Goal: Information Seeking & Learning: Learn about a topic

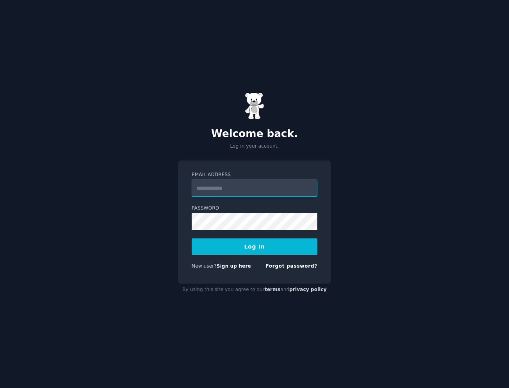
type input "**********"
click at [252, 247] on button "Log In" at bounding box center [254, 247] width 126 height 16
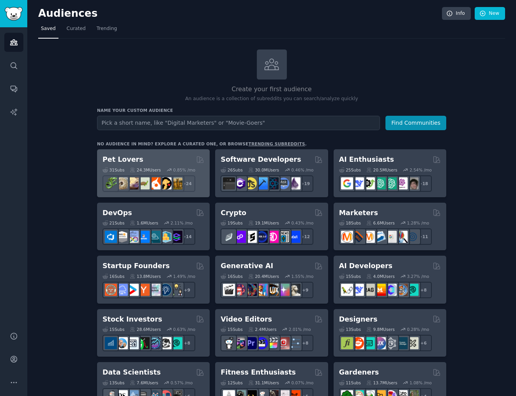
click at [124, 158] on h2 "Pet Lovers" at bounding box center [123, 160] width 41 height 10
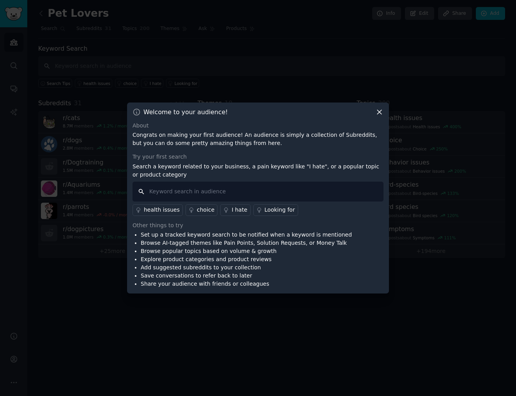
click at [283, 195] on input "text" at bounding box center [258, 192] width 251 height 20
type input "I hate"
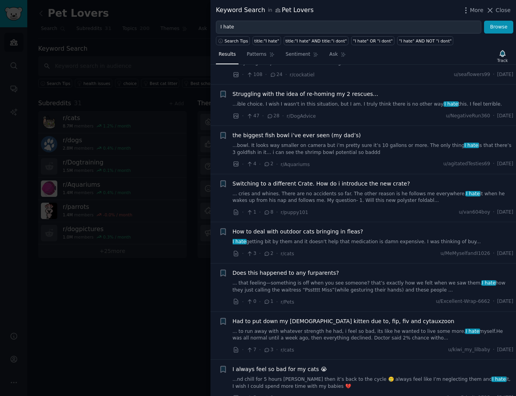
scroll to position [1961, 0]
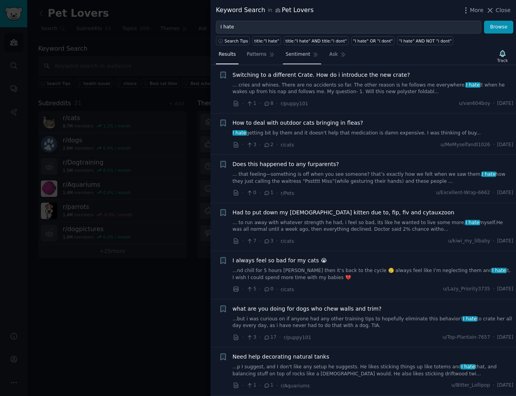
click at [289, 51] on link "Sentiment" at bounding box center [302, 56] width 38 height 16
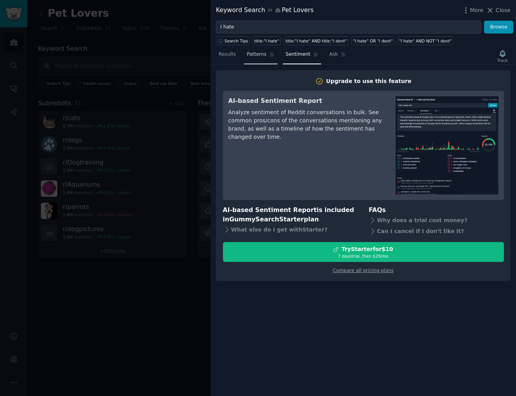
click at [257, 53] on span "Patterns" at bounding box center [257, 54] width 20 height 7
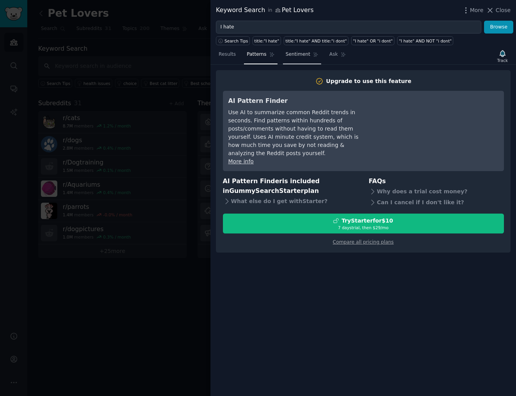
click at [291, 57] on span "Sentiment" at bounding box center [298, 54] width 25 height 7
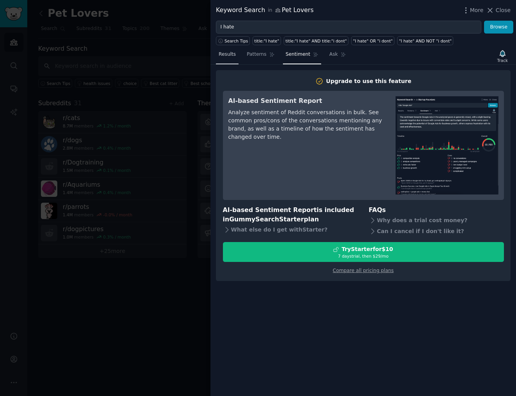
click at [225, 56] on span "Results" at bounding box center [227, 54] width 17 height 7
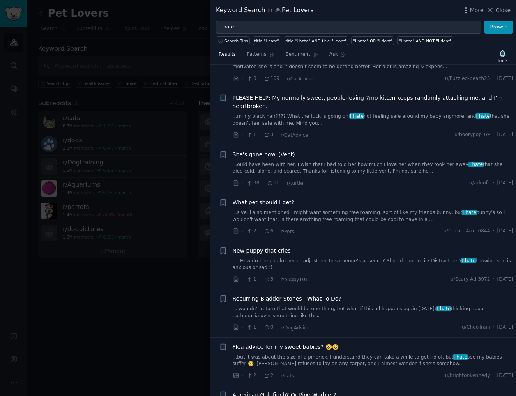
scroll to position [3094, 0]
click at [316, 210] on link "...sive. I also mentioned I might want something free roaming, sort of like my …" at bounding box center [373, 217] width 281 height 14
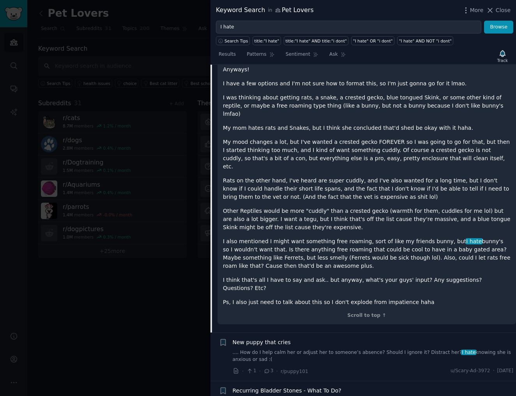
scroll to position [3379, 0]
click at [167, 287] on div at bounding box center [258, 198] width 516 height 396
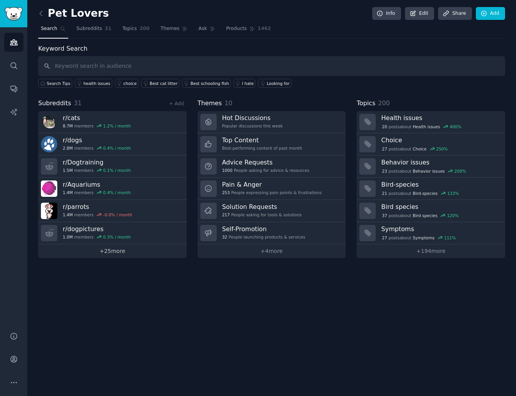
click at [121, 254] on link "+ 25 more" at bounding box center [112, 252] width 149 height 14
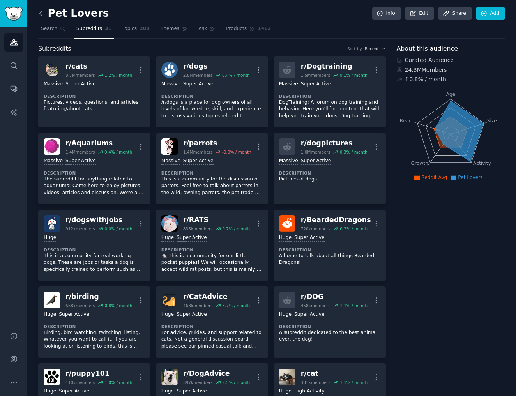
click at [41, 11] on icon at bounding box center [41, 13] width 8 height 8
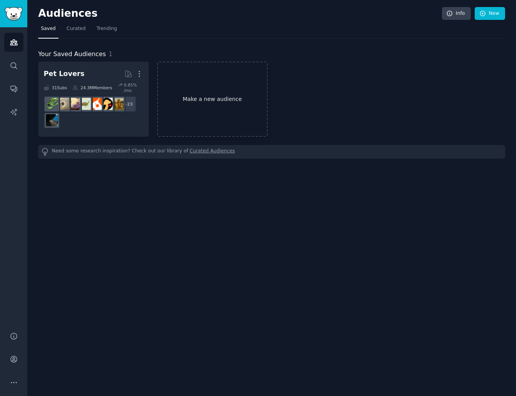
click at [192, 94] on link "Make a new audience" at bounding box center [212, 99] width 111 height 75
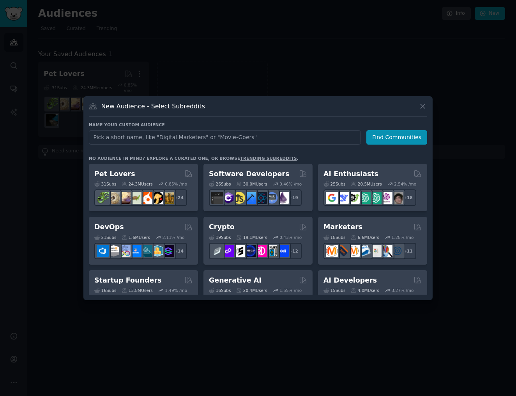
click at [199, 139] on input "text" at bounding box center [225, 137] width 272 height 14
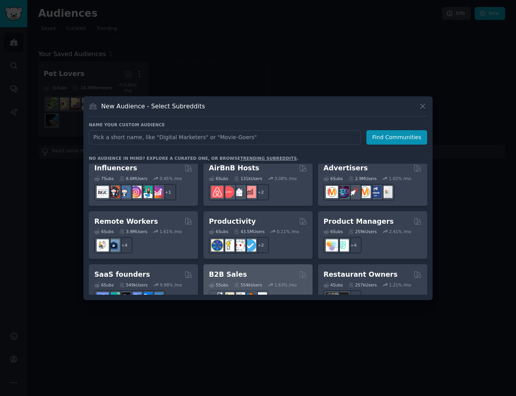
scroll to position [547, 0]
click at [285, 291] on div at bounding box center [258, 299] width 98 height 16
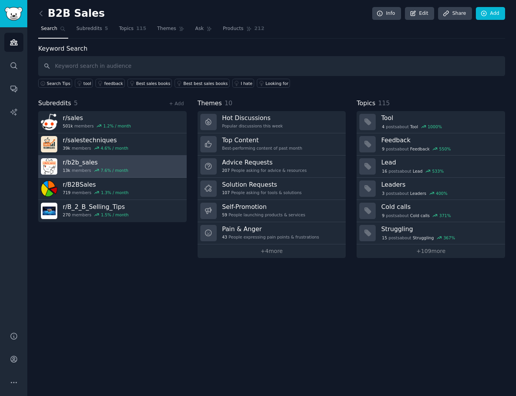
click at [140, 168] on link "r/ b2b_sales 13k members 7.6 % / month" at bounding box center [112, 167] width 149 height 22
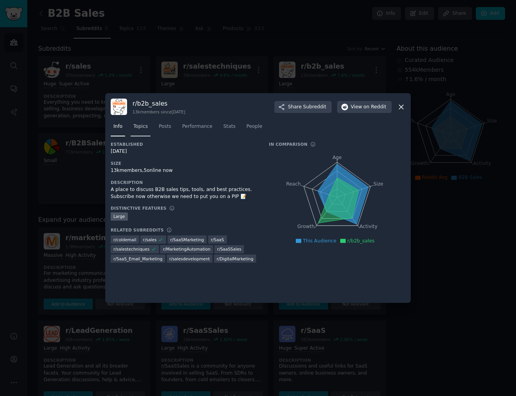
click at [143, 129] on span "Topics" at bounding box center [140, 126] width 14 height 7
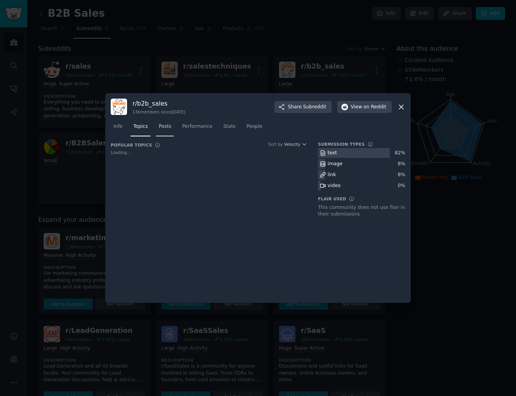
click at [168, 131] on link "Posts" at bounding box center [165, 129] width 18 height 16
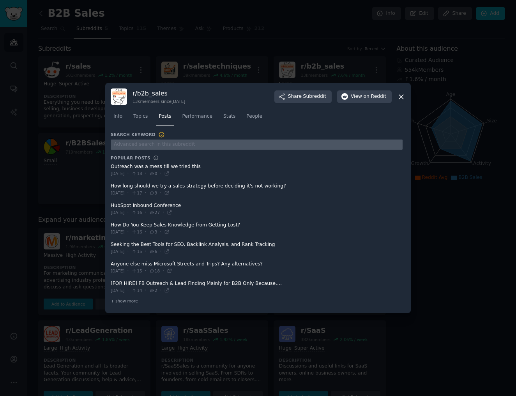
click at [146, 142] on input "text" at bounding box center [257, 145] width 292 height 11
type input "pain"
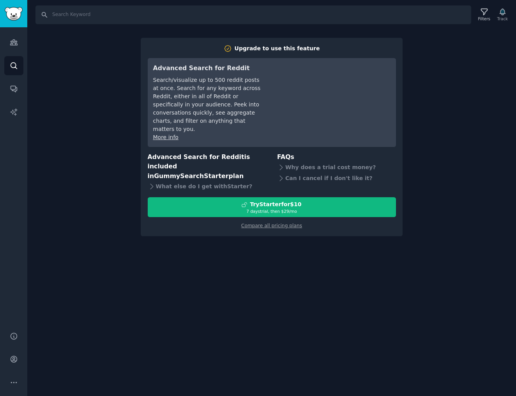
click at [241, 275] on div "Search Filters Track Upgrade to use this feature Advanced Search for Reddit Sea…" at bounding box center [271, 198] width 489 height 396
click at [287, 279] on div "Search Filters Track Upgrade to use this feature Advanced Search for Reddit Sea…" at bounding box center [271, 198] width 489 height 396
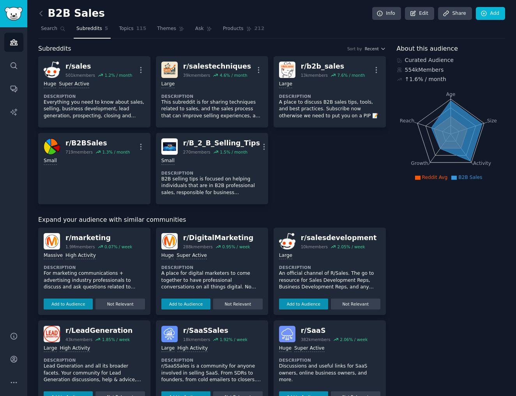
click at [165, 39] on div "B2B Sales Info Edit Share Add Search Subreddits 5 Topics 115 Themes Ask Product…" at bounding box center [271, 302] width 467 height 583
click at [37, 12] on div "B2B Sales Info Edit Share Add Search Subreddits 5 Topics 115 Themes Ask Product…" at bounding box center [271, 302] width 489 height 605
click at [41, 14] on icon at bounding box center [41, 13] width 8 height 8
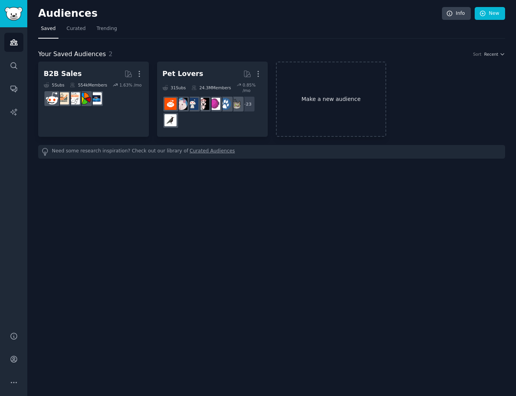
click at [339, 85] on link "Make a new audience" at bounding box center [331, 99] width 111 height 75
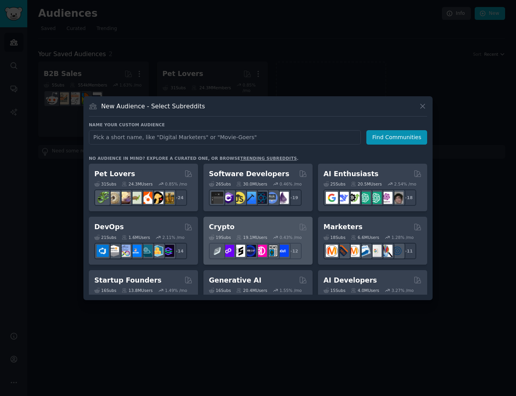
click at [227, 223] on h2 "Crypto" at bounding box center [222, 227] width 26 height 10
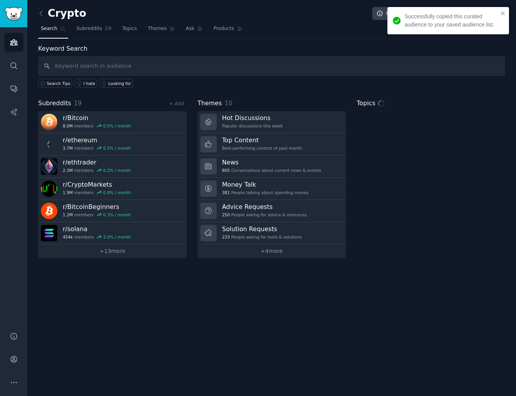
click at [147, 66] on input "text" at bounding box center [271, 66] width 467 height 20
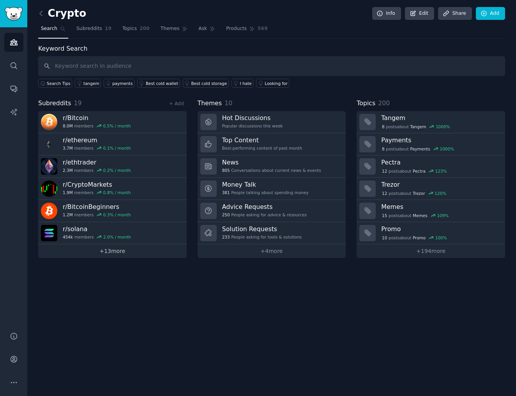
click at [114, 252] on link "+ 13 more" at bounding box center [112, 252] width 149 height 14
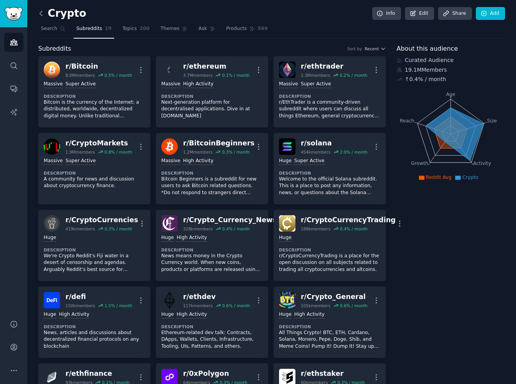
click at [43, 14] on icon at bounding box center [41, 13] width 8 height 8
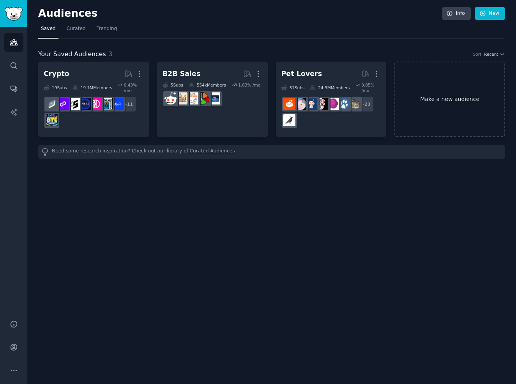
click at [452, 107] on link "Make a new audience" at bounding box center [450, 99] width 111 height 75
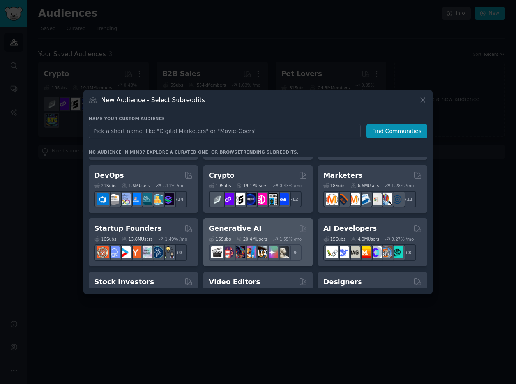
scroll to position [51, 0]
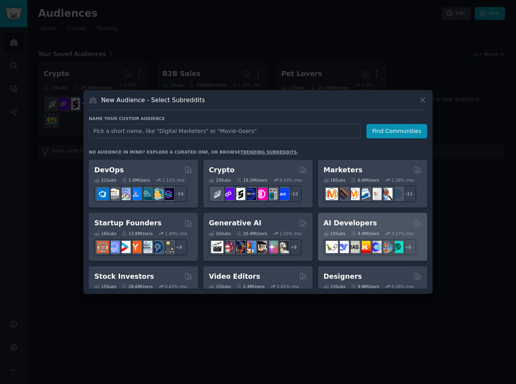
click at [340, 223] on h2 "AI Developers" at bounding box center [350, 223] width 53 height 10
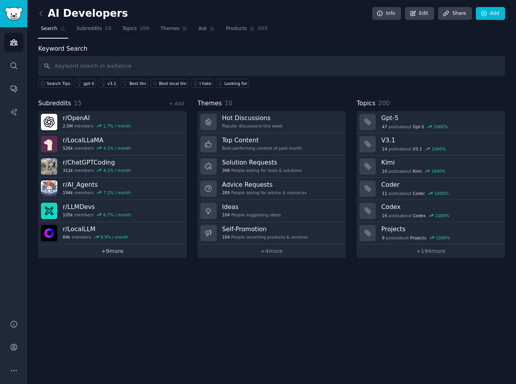
click at [127, 252] on link "+ 9 more" at bounding box center [112, 252] width 149 height 14
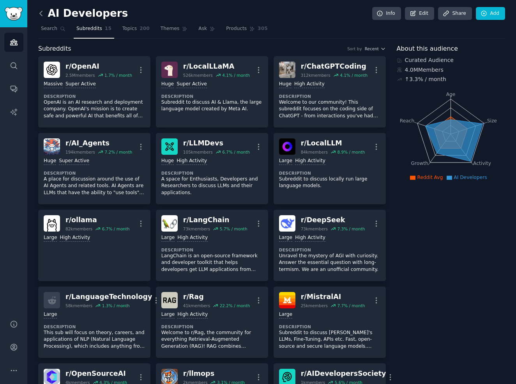
click at [44, 9] on icon at bounding box center [41, 13] width 8 height 8
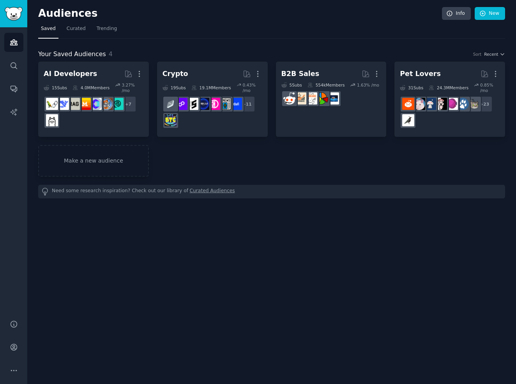
click at [53, 15] on h2 "Audiences" at bounding box center [240, 13] width 404 height 12
click at [268, 176] on div "AI Developers More 15 Sub s 4.0M Members 3.27 % /mo + 7 Crypto More 19 Sub s 19…" at bounding box center [271, 130] width 467 height 137
click at [71, 160] on link "Make a new audience" at bounding box center [93, 161] width 111 height 32
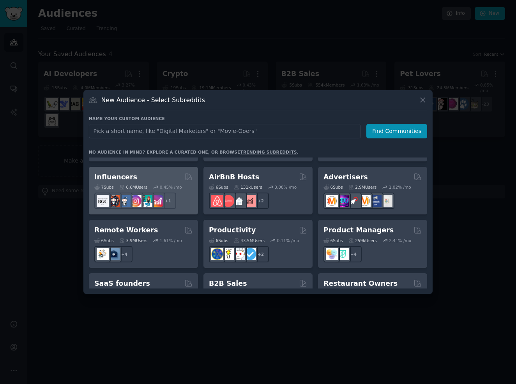
scroll to position [531, 0]
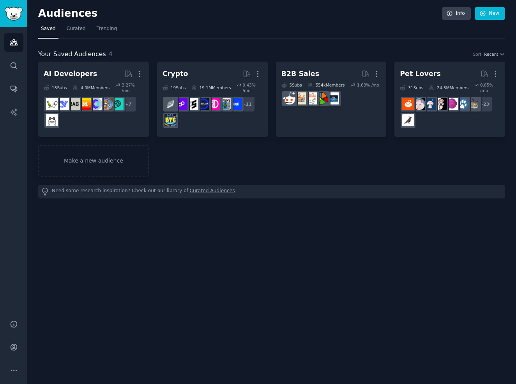
click at [165, 264] on div "Audiences Info New Saved Curated Trending Your Saved Audiences 4 Sort Recent AI…" at bounding box center [271, 192] width 489 height 384
click at [111, 170] on link "Make a new audience" at bounding box center [93, 161] width 111 height 32
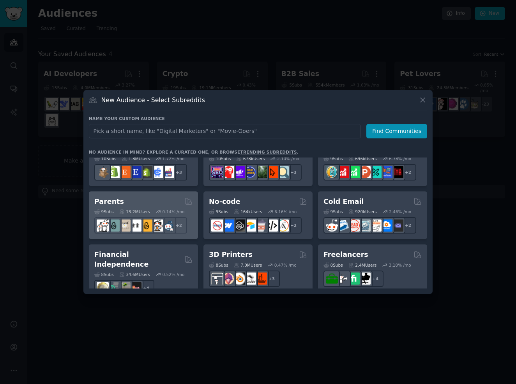
scroll to position [339, 0]
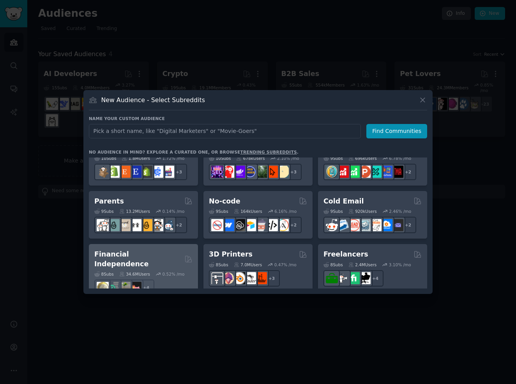
click at [153, 250] on h2 "Financial Independence" at bounding box center [137, 259] width 87 height 19
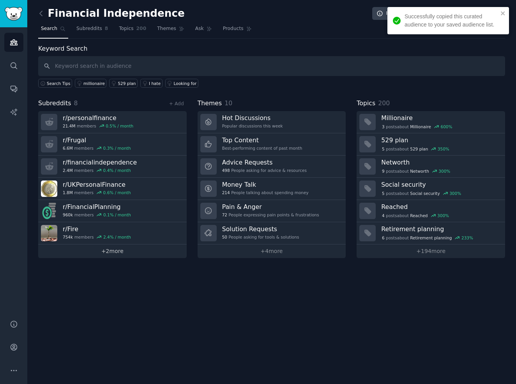
click at [137, 255] on link "+ 2 more" at bounding box center [112, 252] width 149 height 14
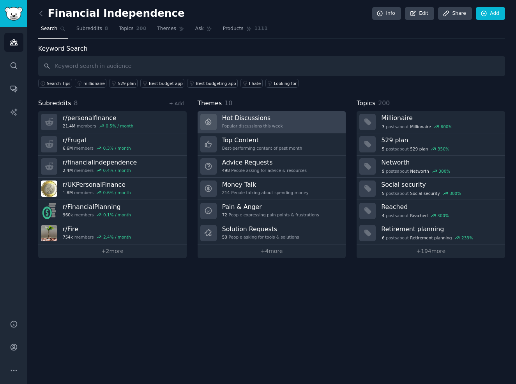
click at [236, 115] on h3 "Hot Discussions" at bounding box center [252, 118] width 61 height 8
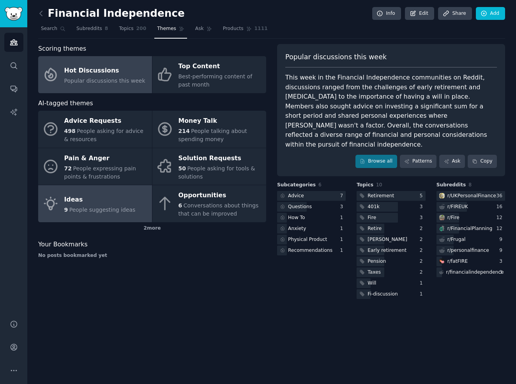
click at [111, 213] on link "Ideas 9 People suggesting ideas" at bounding box center [95, 203] width 114 height 37
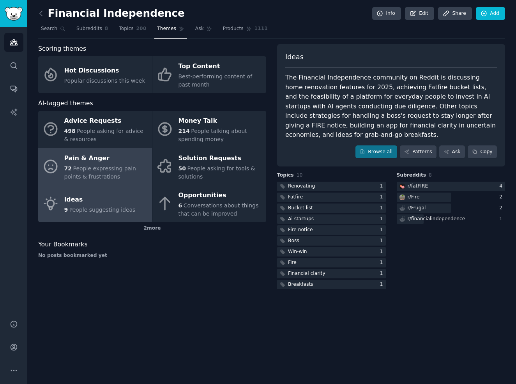
click at [83, 168] on span "People expressing pain points & frustrations" at bounding box center [100, 172] width 72 height 14
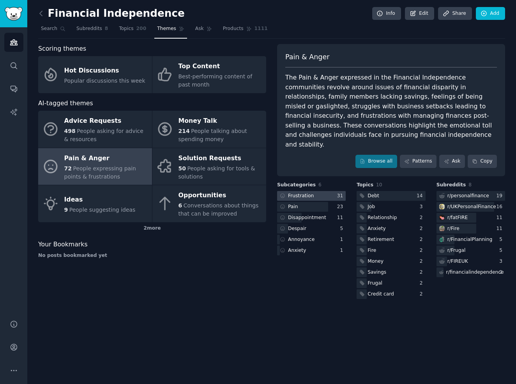
click at [302, 193] on div "Frustration" at bounding box center [301, 196] width 26 height 7
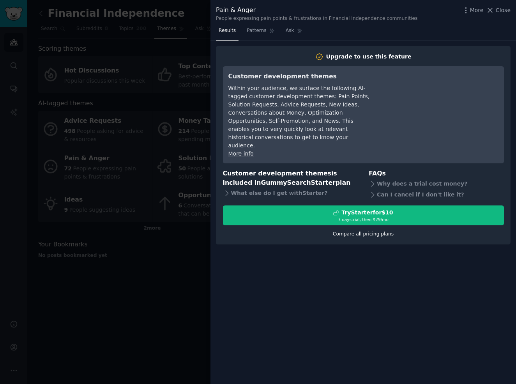
click at [362, 231] on link "Compare all pricing plans" at bounding box center [363, 233] width 61 height 5
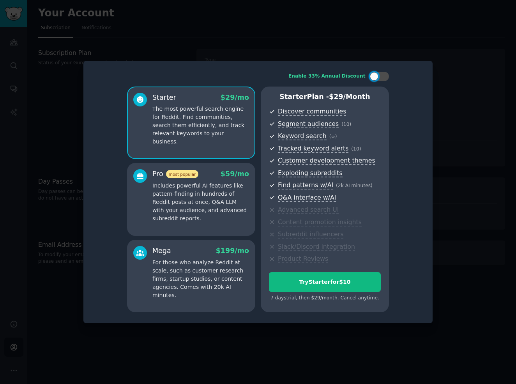
click at [480, 141] on div at bounding box center [258, 192] width 516 height 384
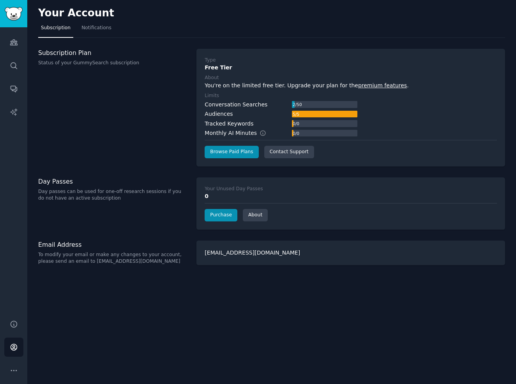
click at [129, 124] on div "Subscription Plan Status of your GummySearch subscription" at bounding box center [113, 108] width 150 height 118
click at [17, 49] on link "Audiences" at bounding box center [13, 42] width 19 height 19
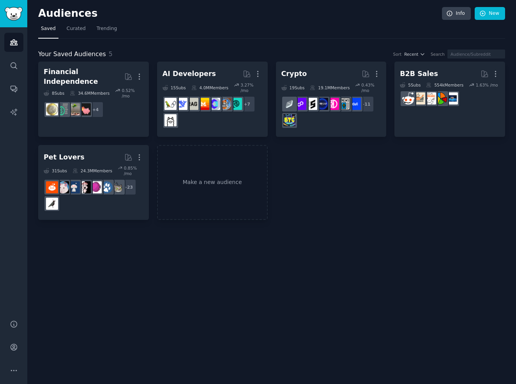
click at [305, 246] on div "Audiences Info New Saved Curated Trending Your Saved Audiences 5 Sort Recent Se…" at bounding box center [271, 192] width 489 height 384
click at [230, 184] on link "Make a new audience" at bounding box center [212, 182] width 111 height 75
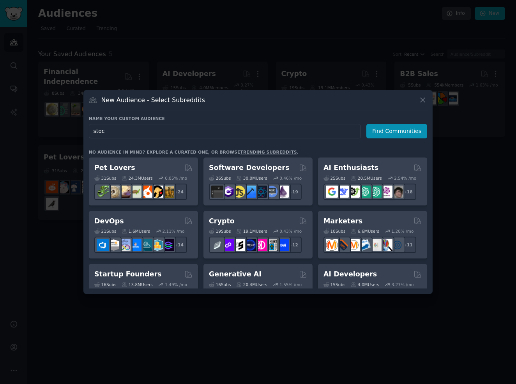
type input "stock"
click at [398, 131] on button "Find Communities" at bounding box center [397, 131] width 61 height 14
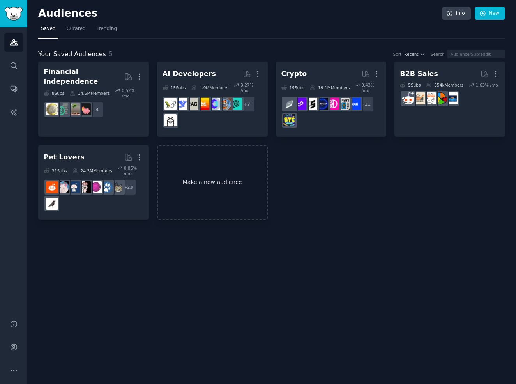
click at [239, 208] on link "Make a new audience" at bounding box center [212, 182] width 111 height 75
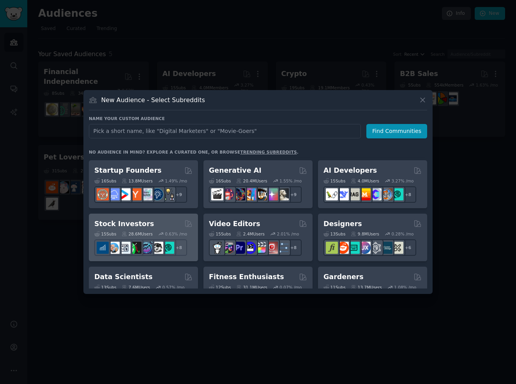
scroll to position [105, 0]
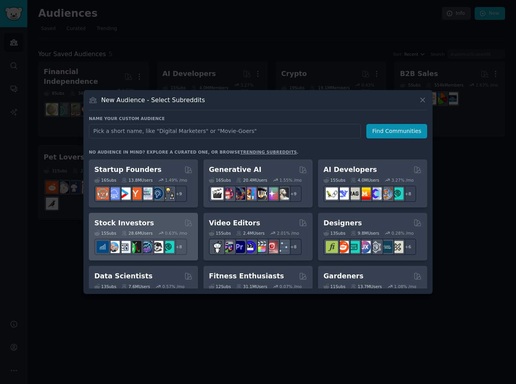
click at [160, 222] on div "Stock Investors Curated by GummySearch" at bounding box center [143, 223] width 98 height 10
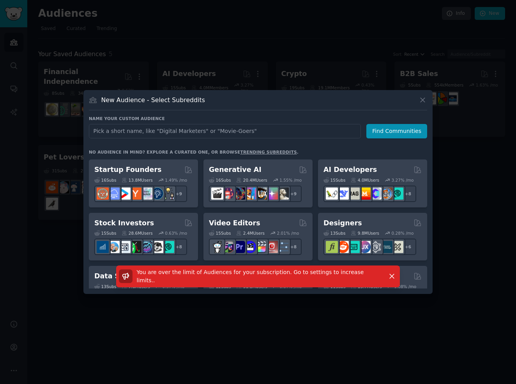
click at [340, 342] on div at bounding box center [258, 192] width 516 height 384
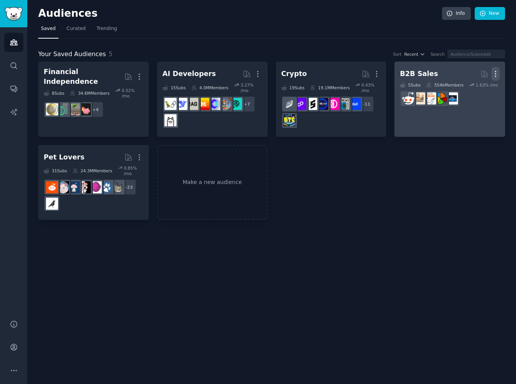
click at [499, 73] on icon "button" at bounding box center [496, 74] width 8 height 8
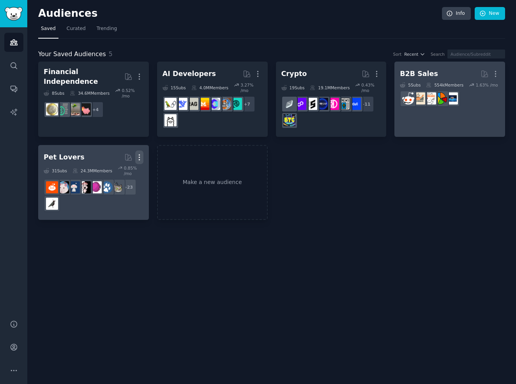
click at [138, 157] on icon "button" at bounding box center [139, 157] width 8 height 8
click at [114, 172] on p "Delete" at bounding box center [118, 174] width 18 height 8
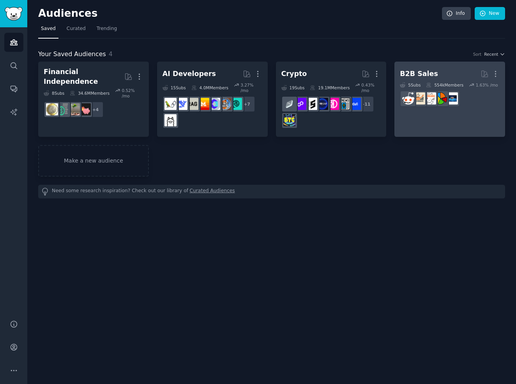
click at [212, 183] on div "Financial Independence More 8 Sub s 34.6M Members 0.52 % /mo + 4 AI Developers …" at bounding box center [271, 130] width 467 height 137
click at [96, 157] on link "Make a new audience" at bounding box center [93, 161] width 111 height 32
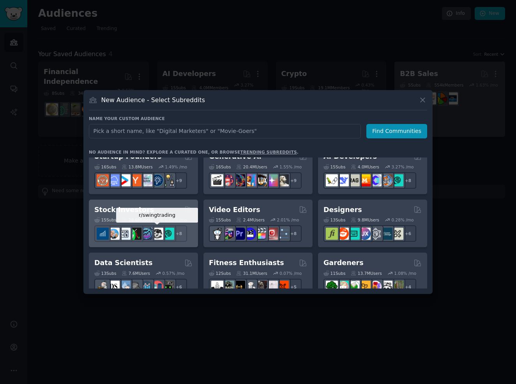
scroll to position [115, 0]
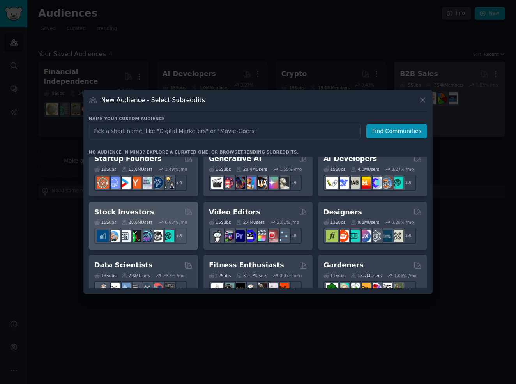
click at [144, 209] on div "Stock Investors" at bounding box center [143, 212] width 98 height 10
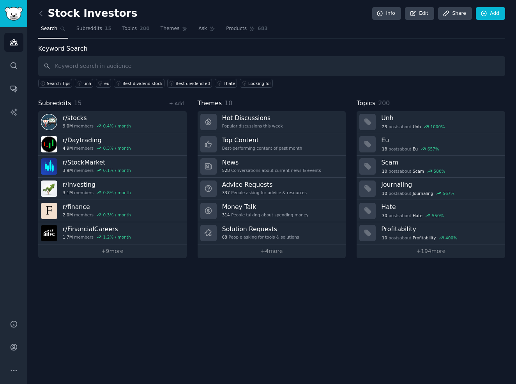
click at [170, 311] on div "Stock Investors Info Edit Share Add Search Subreddits 15 Topics 200 Themes Ask …" at bounding box center [271, 192] width 489 height 384
click at [172, 29] on span "Themes" at bounding box center [170, 28] width 19 height 7
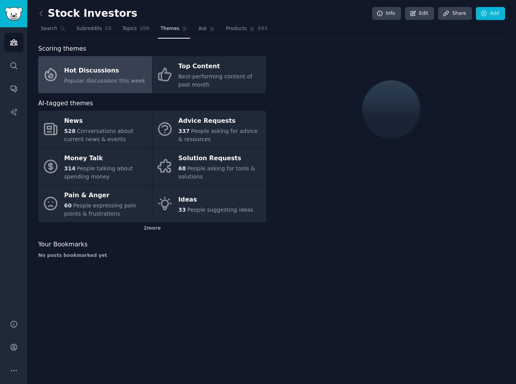
click at [94, 68] on div "Hot Discussions" at bounding box center [104, 70] width 81 height 12
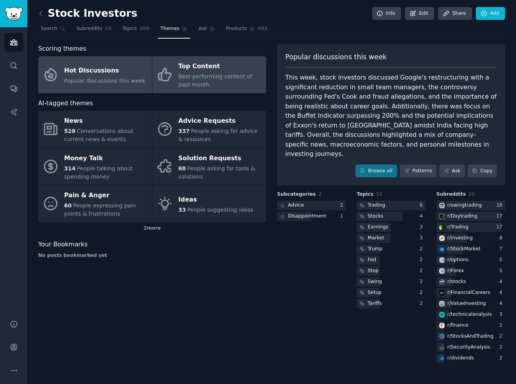
click at [220, 77] on span "Best-performing content of past month" at bounding box center [216, 80] width 74 height 14
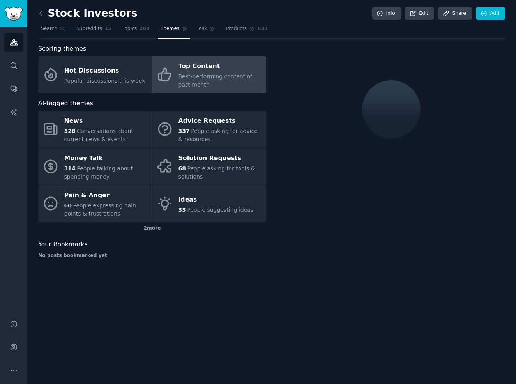
click at [258, 291] on div "Stock Investors Info Edit Share Add Search Subreddits 15 Topics 200 Themes Ask …" at bounding box center [271, 192] width 489 height 384
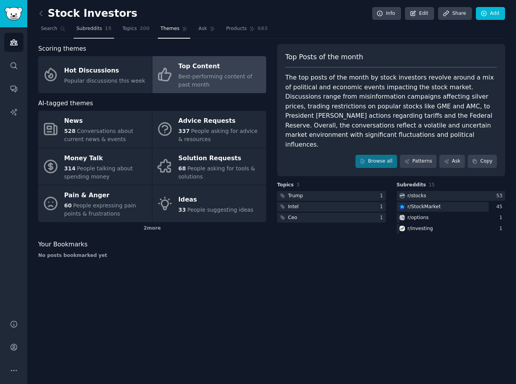
click at [91, 32] on link "Subreddits 15" at bounding box center [94, 31] width 41 height 16
